Goal: Navigation & Orientation: Find specific page/section

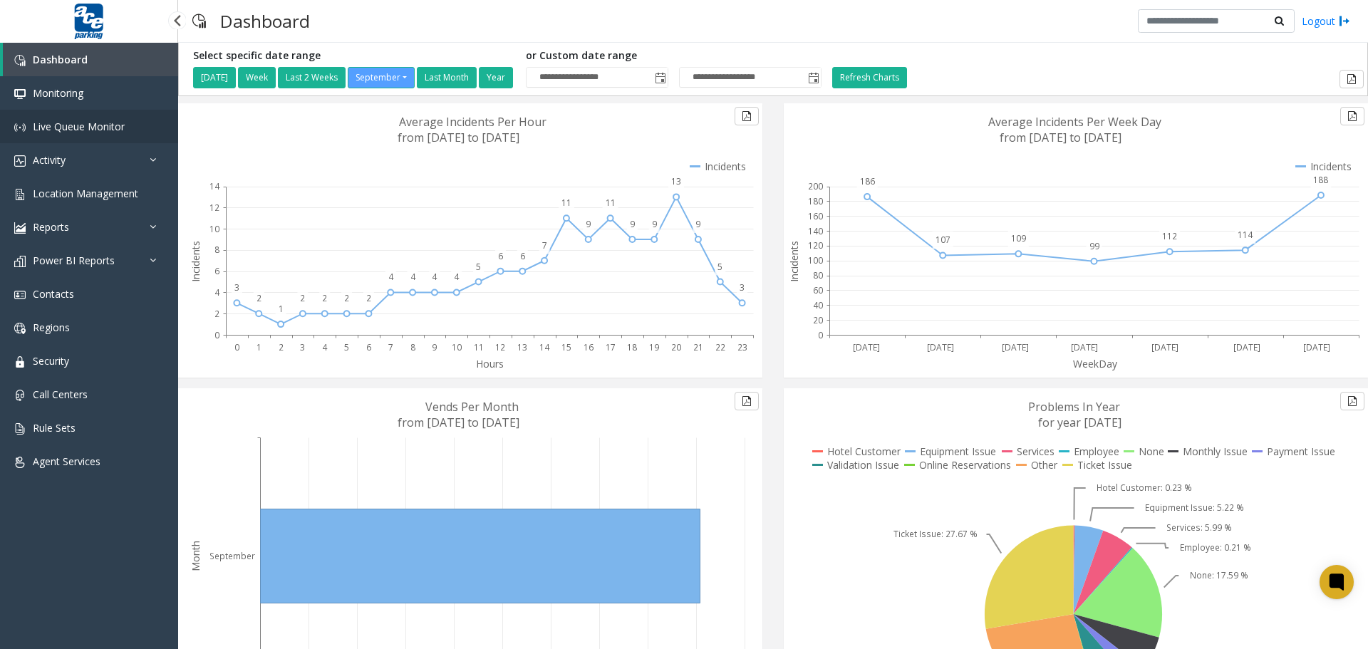
click at [61, 125] on span "Live Queue Monitor" at bounding box center [79, 127] width 92 height 14
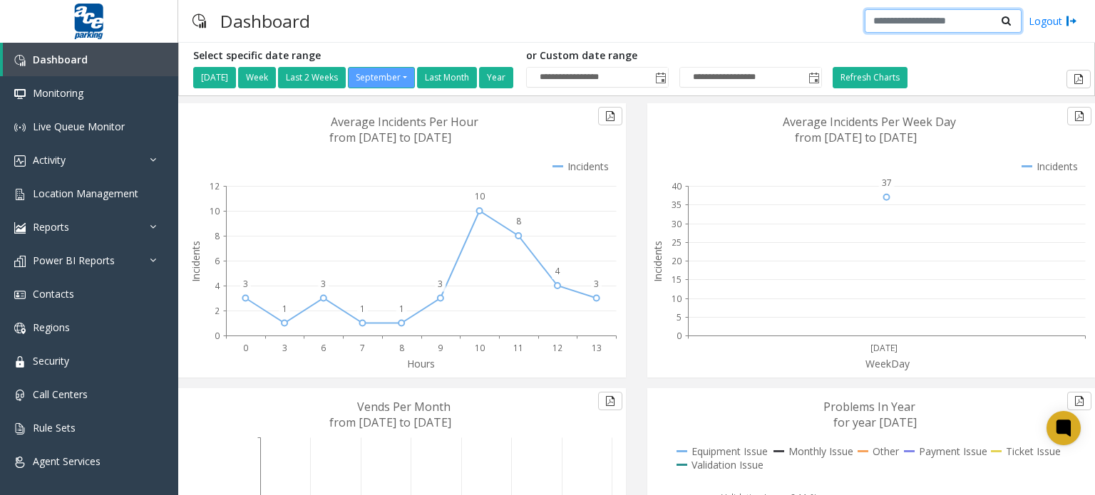
click at [926, 27] on input "text" at bounding box center [942, 21] width 157 height 24
type input "****"
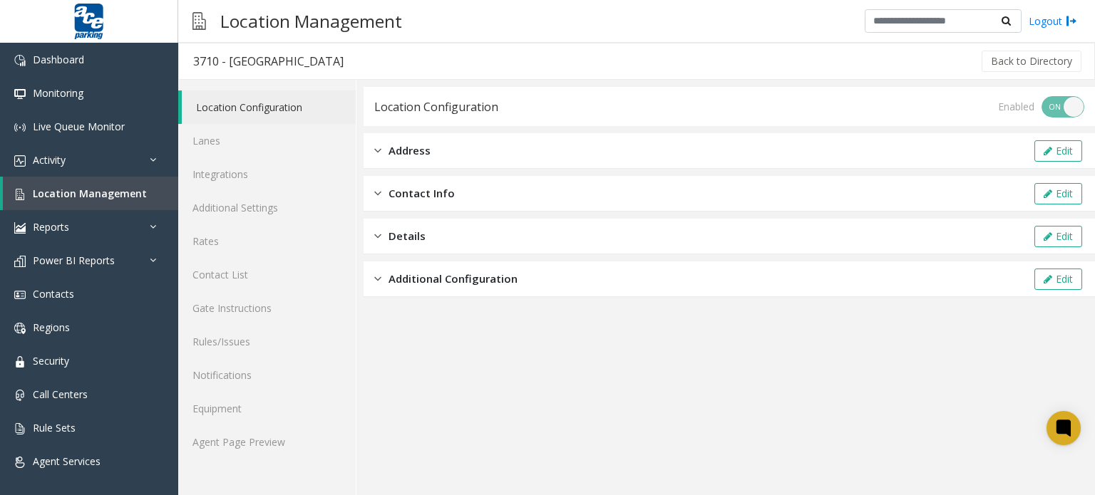
click at [373, 148] on div "Address Edit" at bounding box center [728, 151] width 731 height 36
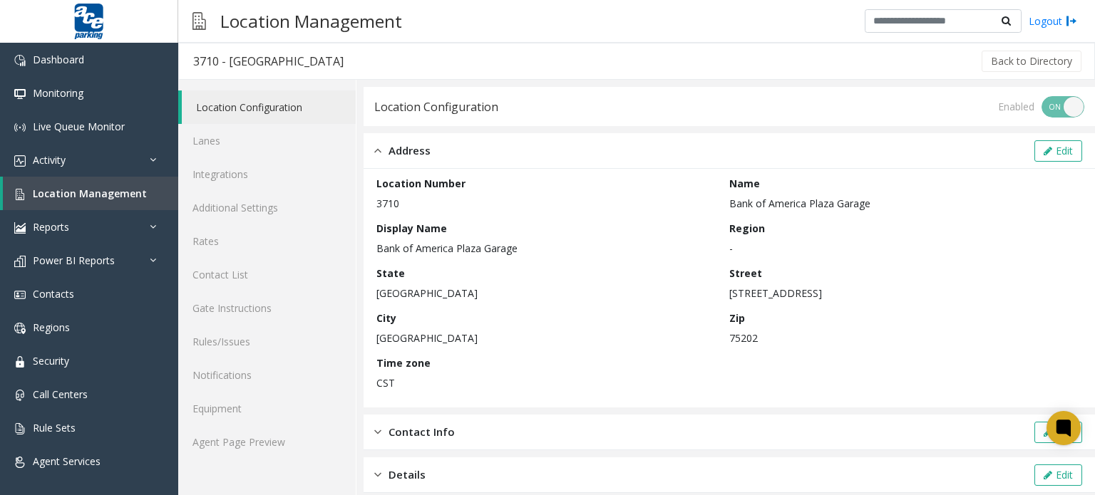
click at [377, 150] on img at bounding box center [377, 151] width 7 height 16
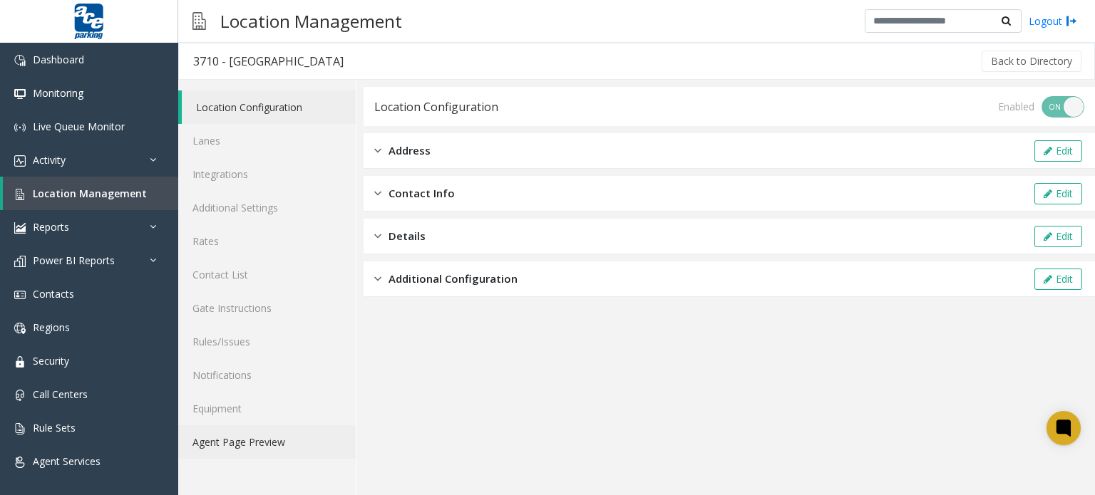
click at [237, 453] on link "Agent Page Preview" at bounding box center [266, 441] width 177 height 33
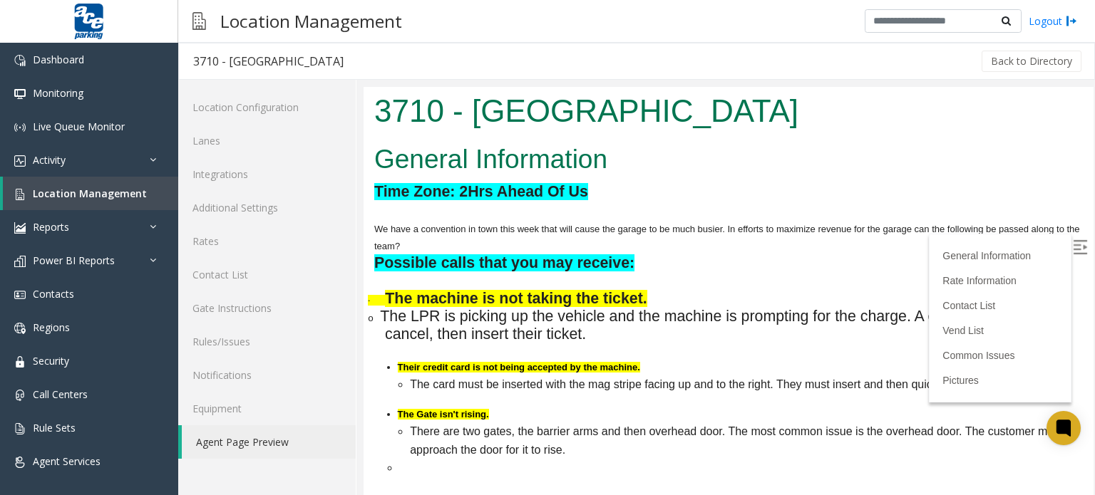
drag, startPoint x: 1086, startPoint y: 214, endPoint x: 1457, endPoint y: 183, distance: 372.5
click at [243, 411] on link "Equipment" at bounding box center [266, 408] width 177 height 33
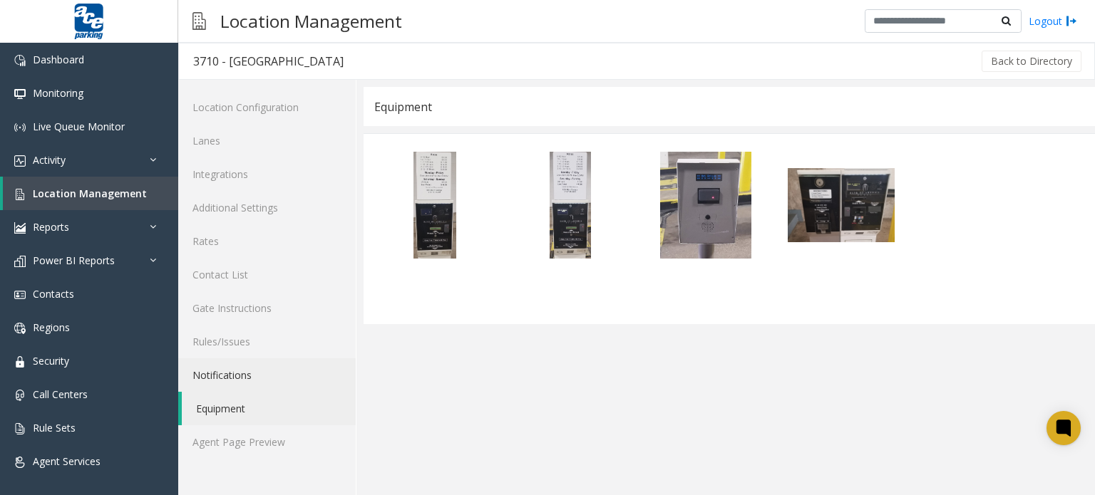
click at [210, 368] on link "Notifications" at bounding box center [266, 374] width 177 height 33
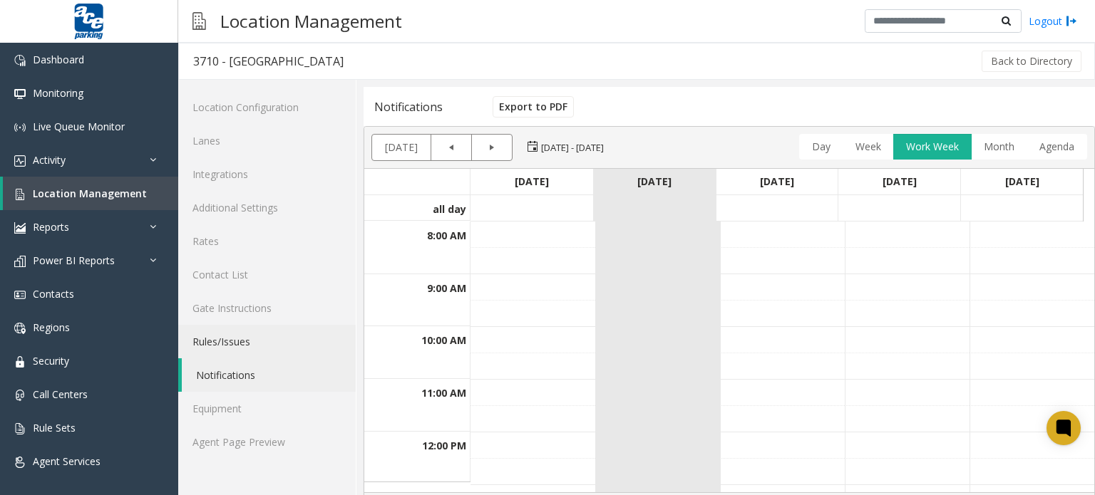
click at [214, 336] on link "Rules/Issues" at bounding box center [266, 341] width 177 height 33
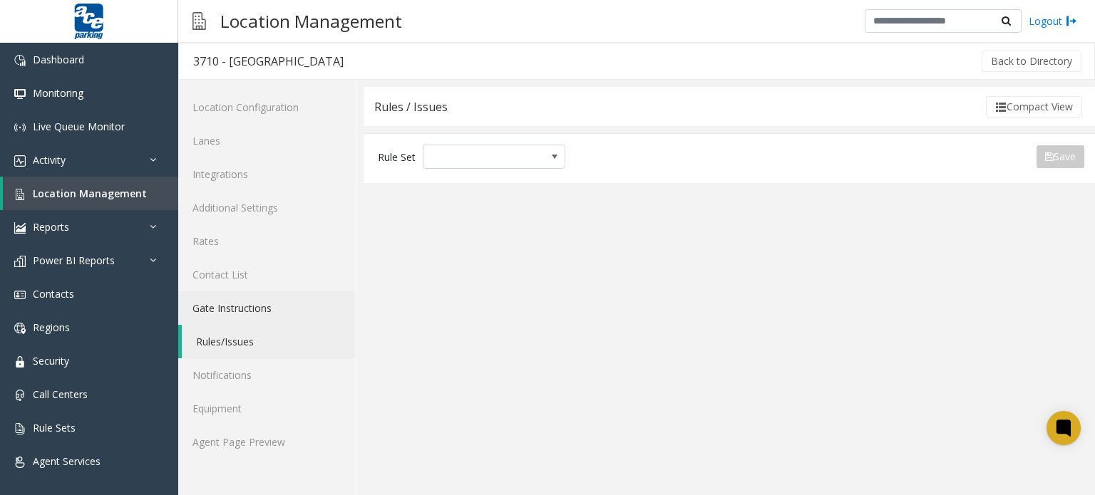
click at [227, 302] on link "Gate Instructions" at bounding box center [266, 307] width 177 height 33
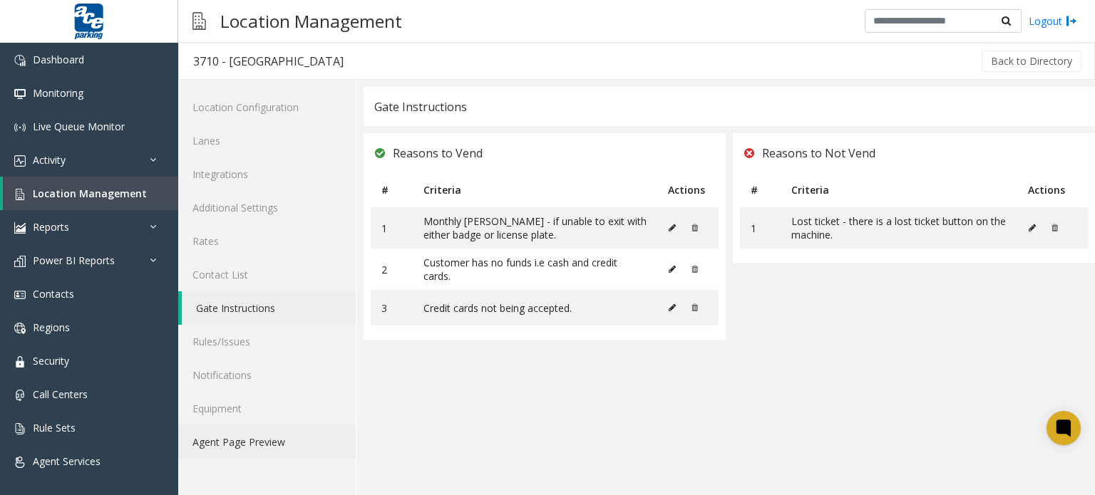
click at [266, 432] on link "Agent Page Preview" at bounding box center [266, 441] width 177 height 33
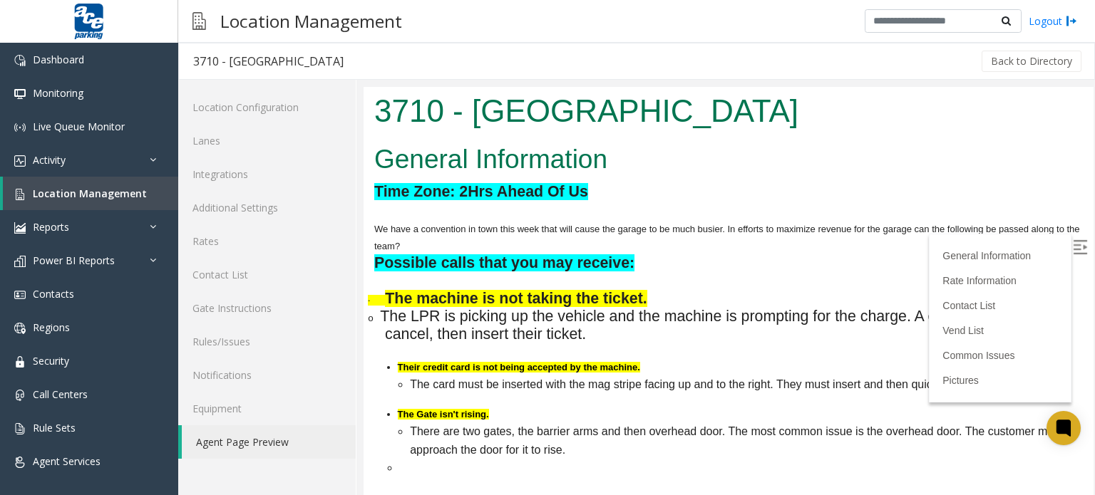
drag, startPoint x: 1084, startPoint y: 239, endPoint x: 1365, endPoint y: 172, distance: 288.5
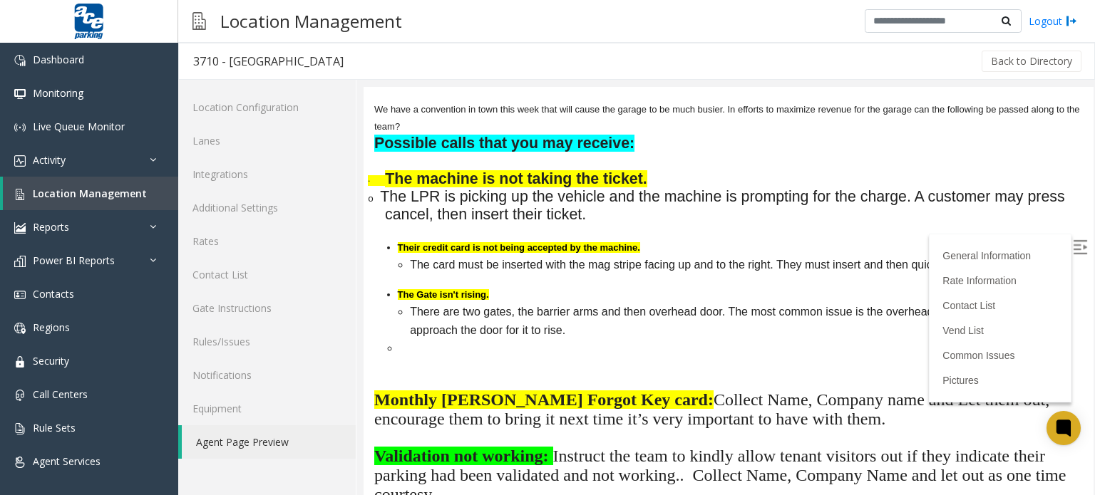
scroll to position [103, 0]
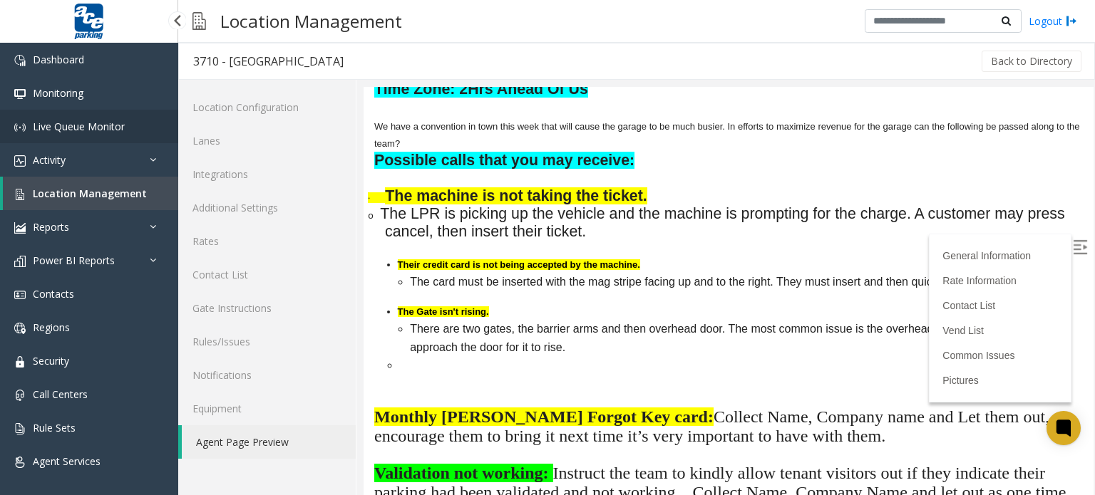
click at [77, 128] on span "Live Queue Monitor" at bounding box center [79, 127] width 92 height 14
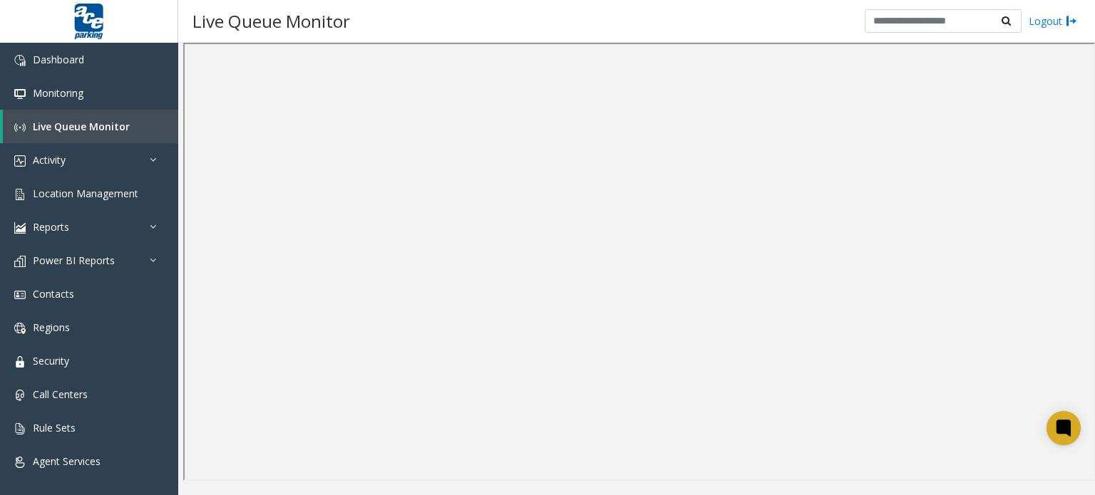
drag, startPoint x: 1094, startPoint y: 262, endPoint x: 1094, endPoint y: 202, distance: 59.9
click at [1094, 202] on iframe at bounding box center [638, 262] width 911 height 438
click at [88, 84] on link "Monitoring" at bounding box center [89, 92] width 178 height 33
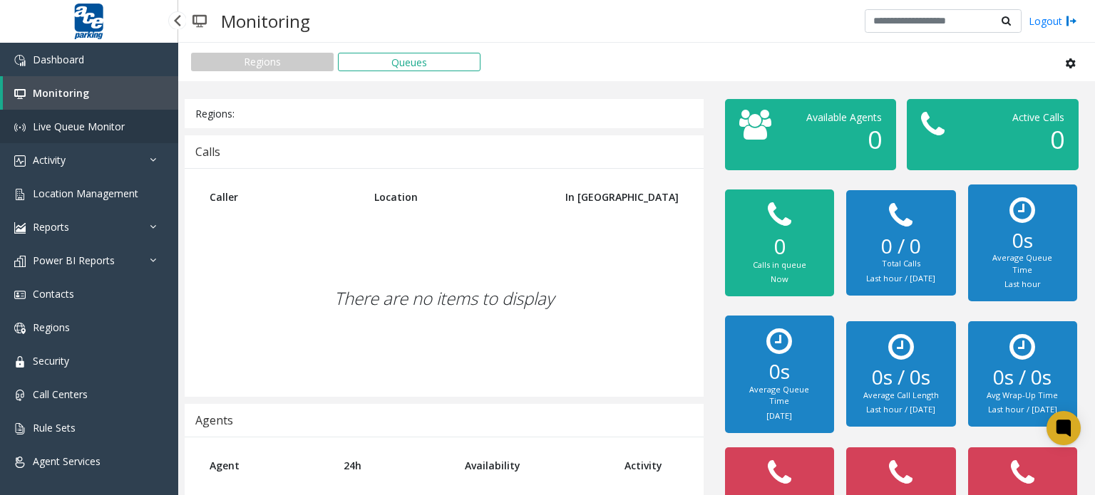
click at [101, 128] on span "Live Queue Monitor" at bounding box center [79, 127] width 92 height 14
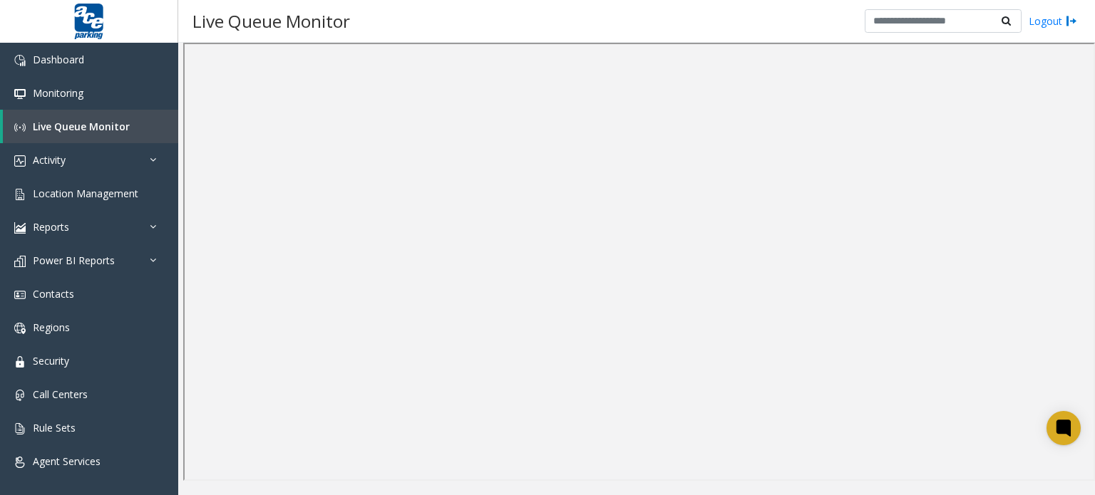
click at [1010, 22] on icon at bounding box center [1005, 21] width 9 height 10
click at [1010, 21] on icon at bounding box center [1005, 21] width 9 height 10
click at [77, 62] on span "Dashboard" at bounding box center [58, 60] width 51 height 14
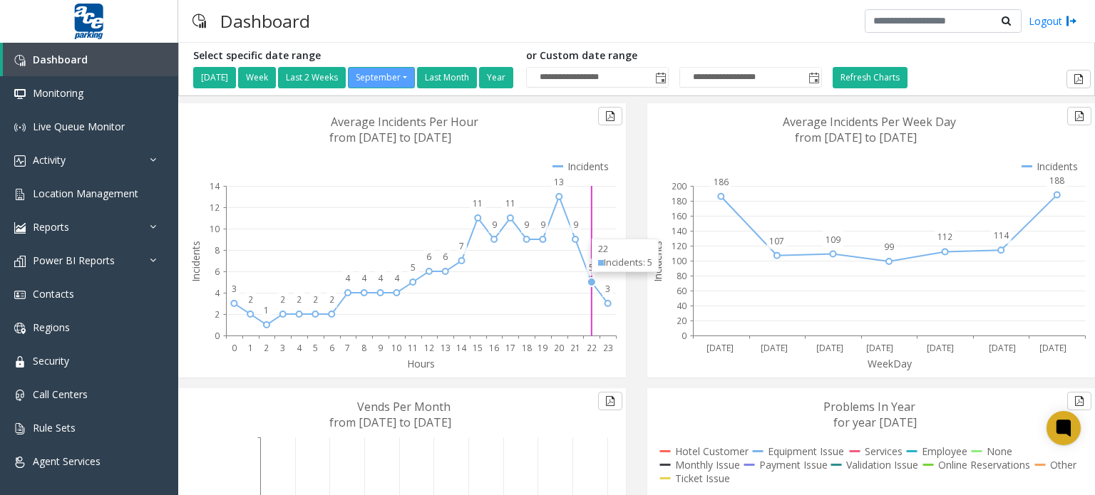
click at [611, 256] on div "Incidents: 5" at bounding box center [625, 263] width 54 height 14
click at [95, 195] on span "Location Management" at bounding box center [85, 194] width 105 height 14
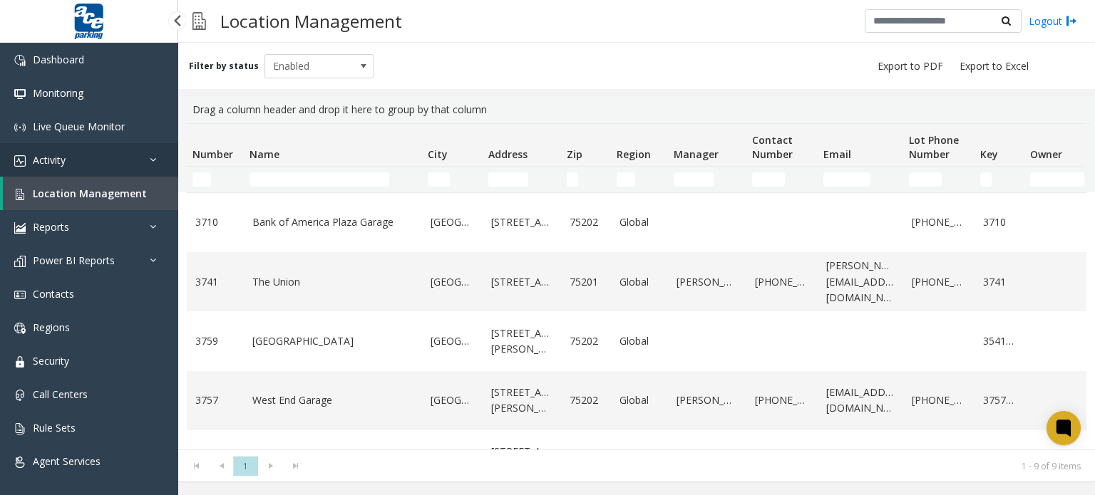
click at [148, 157] on link "Activity" at bounding box center [89, 159] width 178 height 33
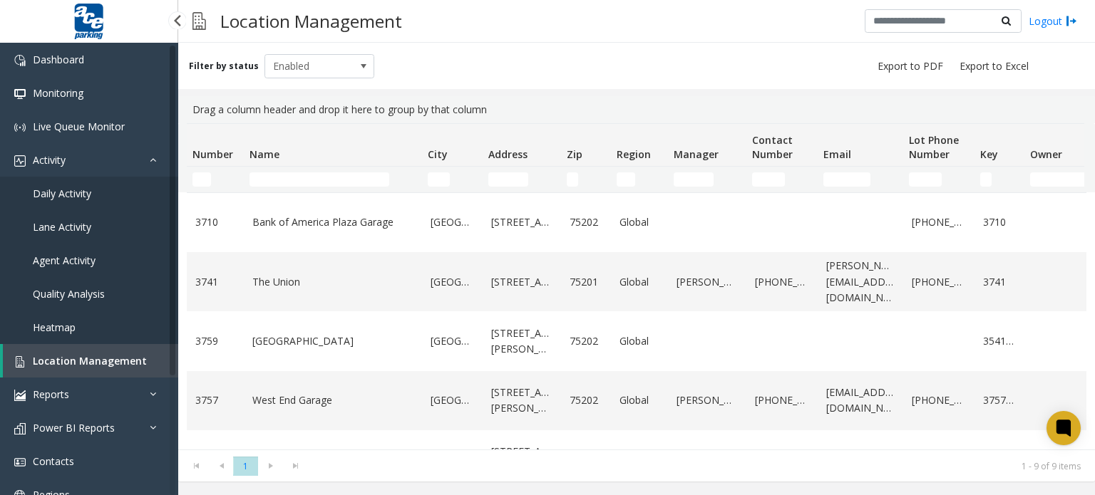
click at [58, 229] on span "Lane Activity" at bounding box center [62, 227] width 58 height 14
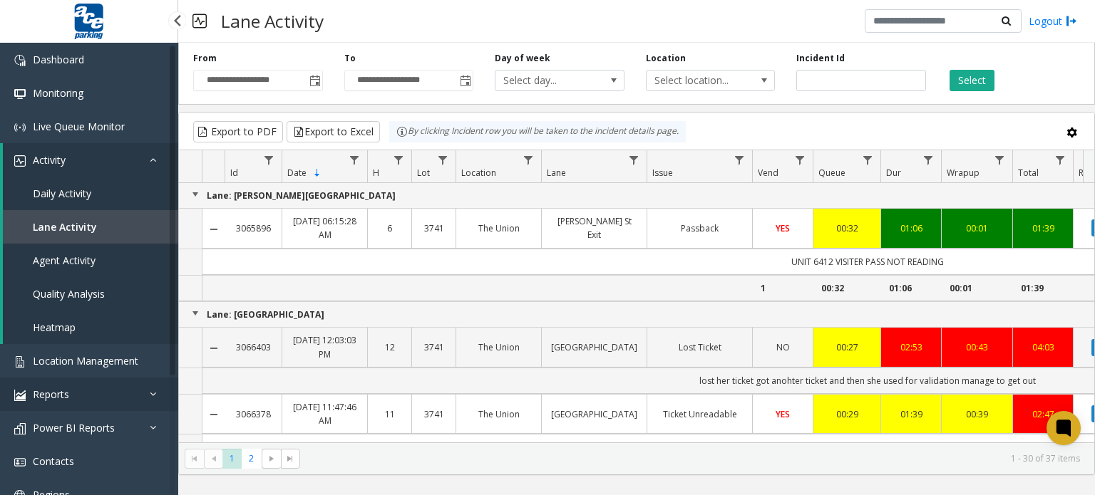
click at [45, 400] on span "Reports" at bounding box center [51, 395] width 36 height 14
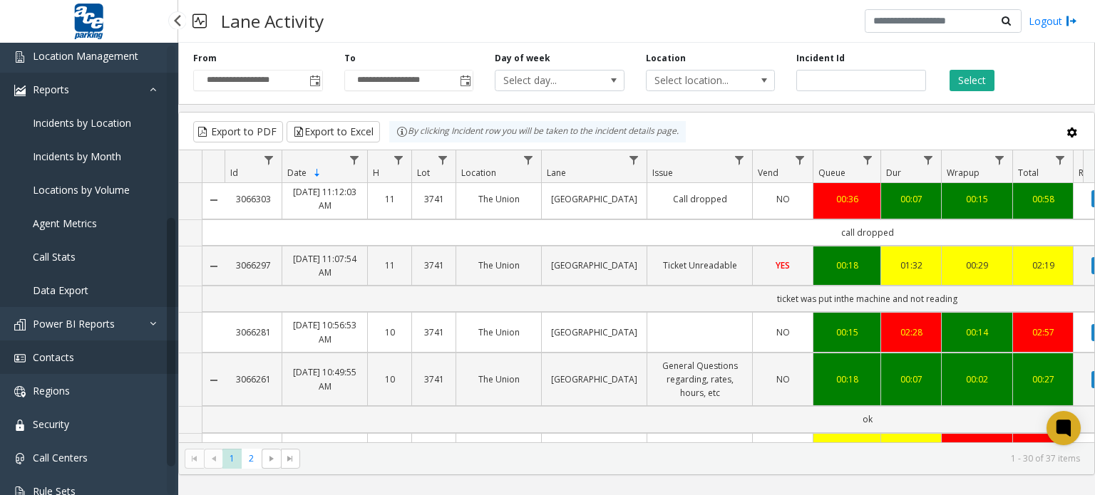
scroll to position [306, 0]
click at [84, 351] on link "Contacts" at bounding box center [89, 356] width 178 height 33
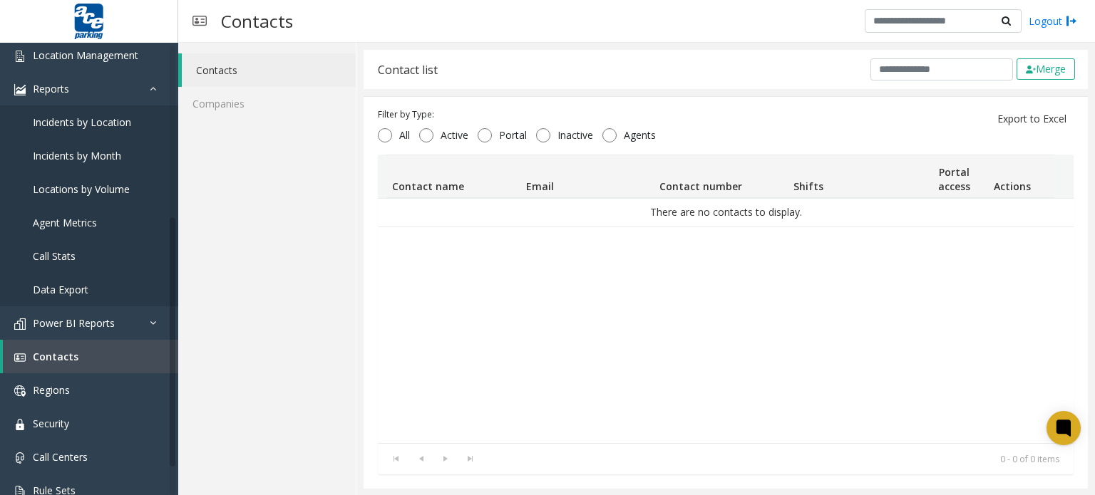
drag, startPoint x: 180, startPoint y: 79, endPoint x: 180, endPoint y: 63, distance: 15.7
click at [180, 63] on li "Contacts" at bounding box center [266, 69] width 177 height 33
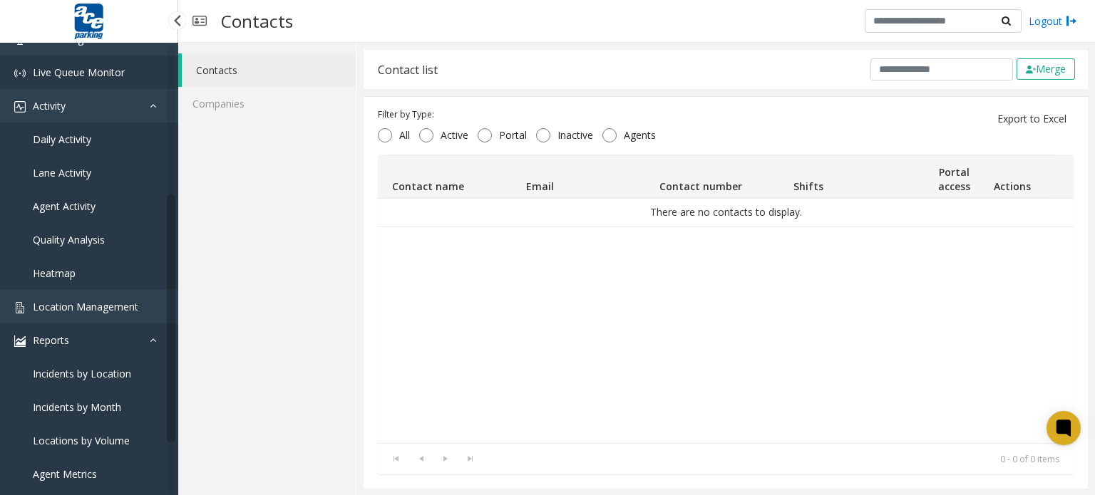
click at [173, 90] on ul "Dashboard Monitoring Live Queue Monitor Activity Daily Activity Lane Activity A…" at bounding box center [89, 391] width 178 height 804
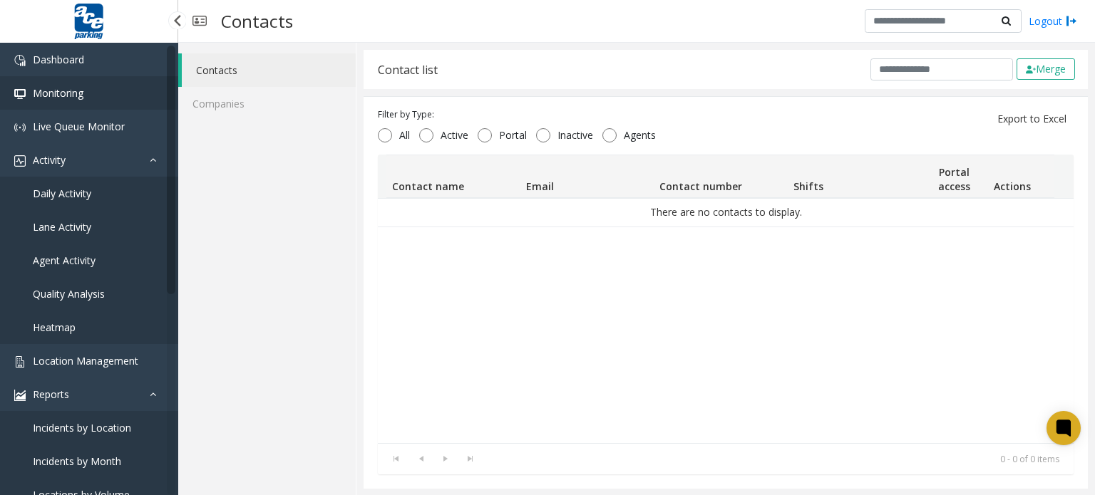
click at [174, 88] on link "Monitoring" at bounding box center [89, 92] width 178 height 33
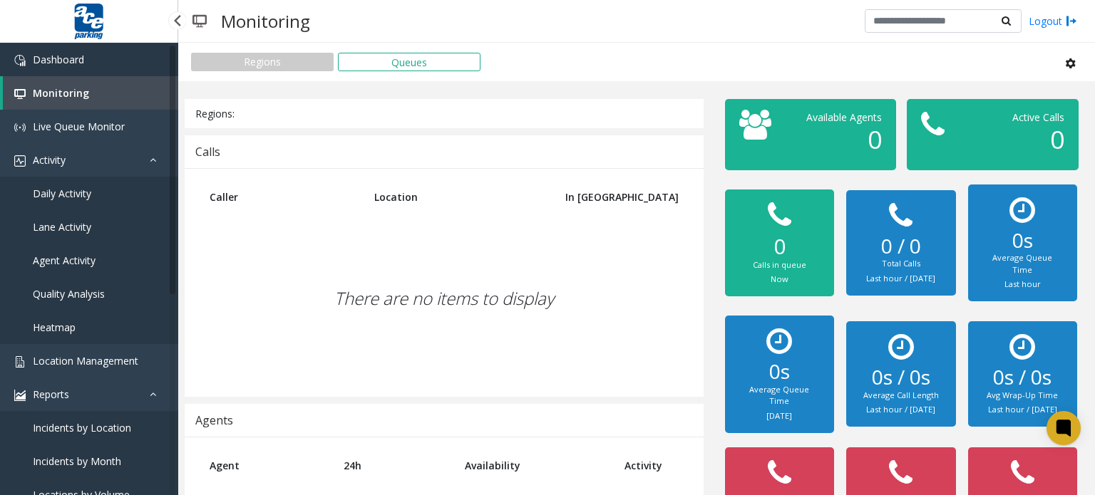
click at [95, 66] on link "Dashboard" at bounding box center [89, 59] width 178 height 33
